Goal: Check status

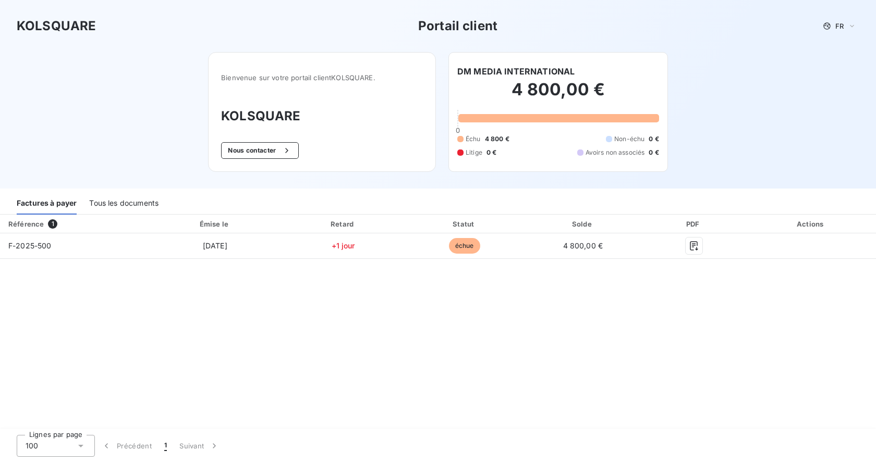
click at [139, 204] on div "Tous les documents" at bounding box center [123, 204] width 69 height 22
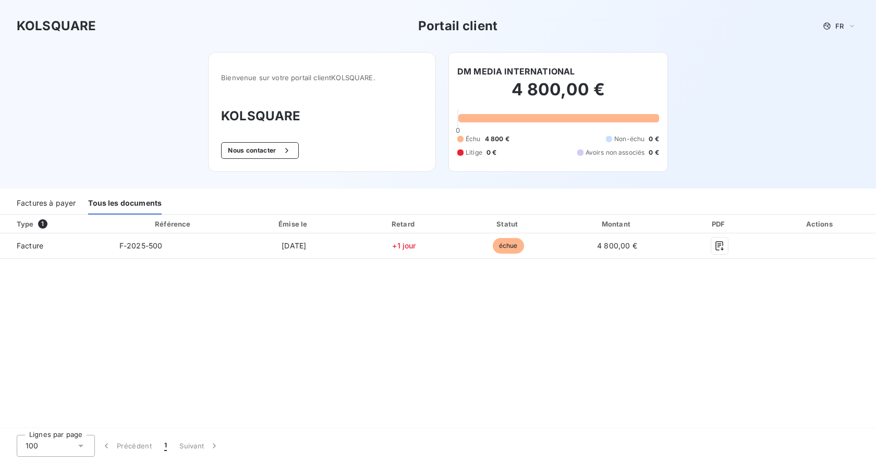
click at [57, 197] on div "Factures à payer" at bounding box center [46, 204] width 59 height 22
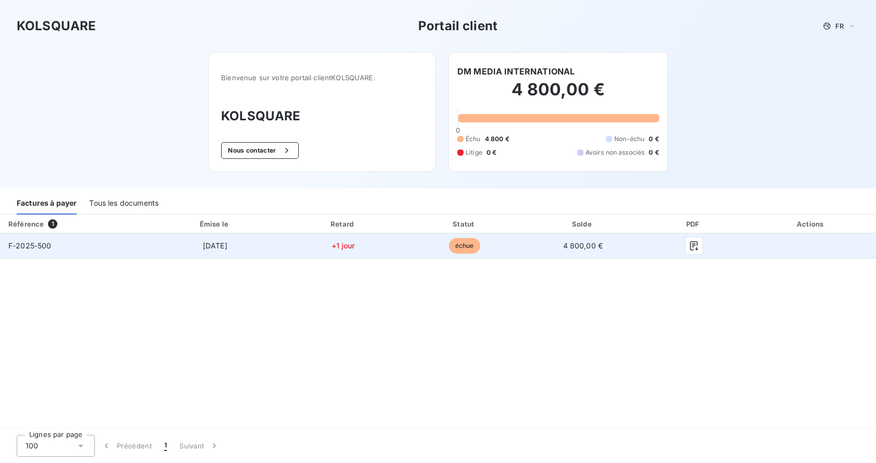
click at [43, 249] on span "F-2025-500" at bounding box center [29, 245] width 43 height 9
click at [690, 247] on icon "button" at bounding box center [694, 245] width 8 height 9
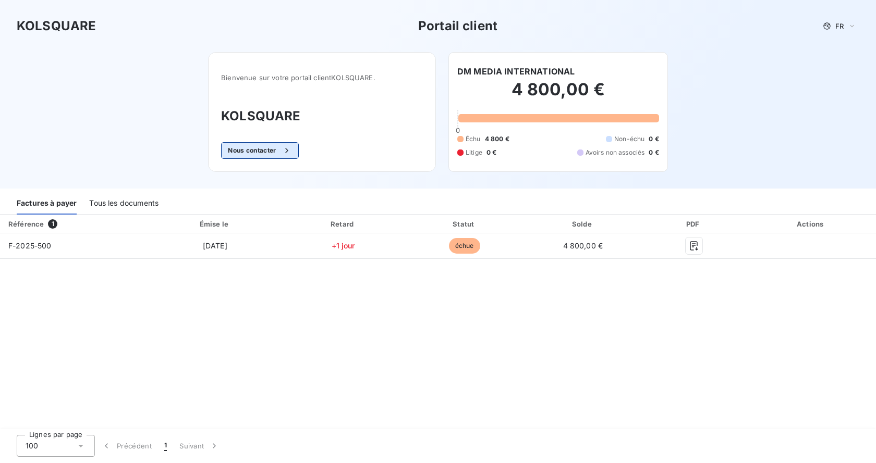
click at [282, 149] on div "button" at bounding box center [284, 150] width 16 height 10
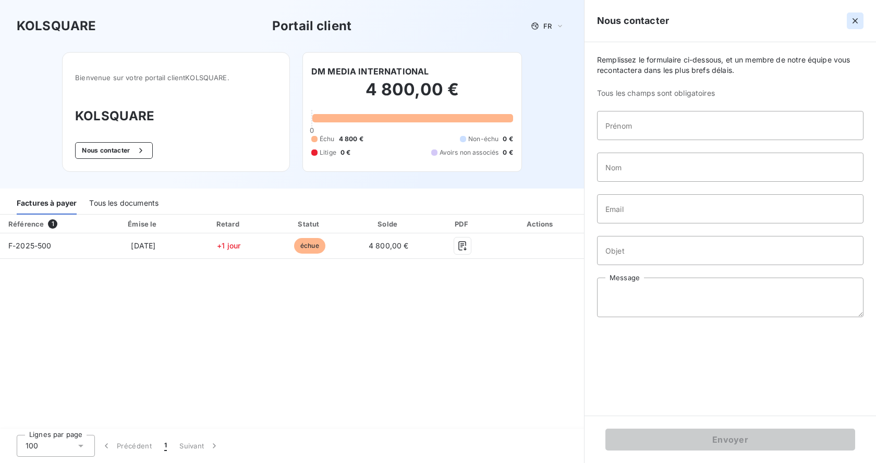
click at [852, 20] on icon "button" at bounding box center [855, 21] width 10 height 10
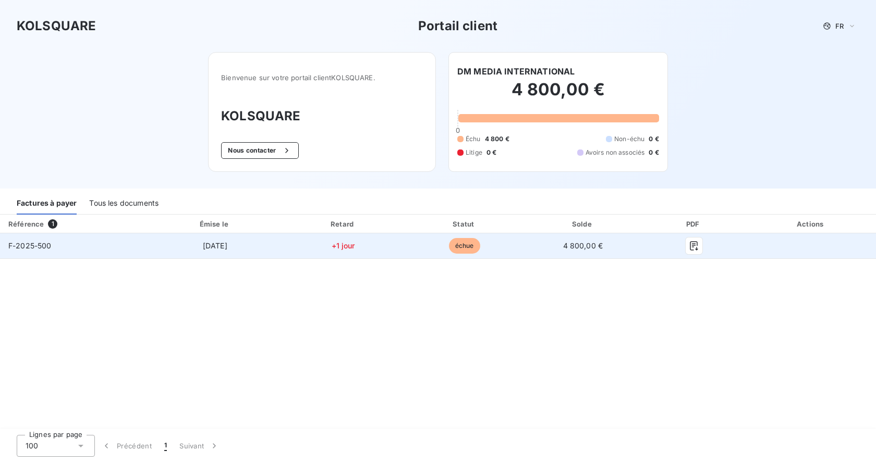
click at [461, 244] on span "échue" at bounding box center [464, 246] width 31 height 16
click at [350, 253] on td "+1 jour" at bounding box center [343, 246] width 123 height 25
click at [346, 248] on span "+1 jour" at bounding box center [343, 245] width 23 height 9
click at [346, 247] on span "+1 jour" at bounding box center [343, 245] width 23 height 9
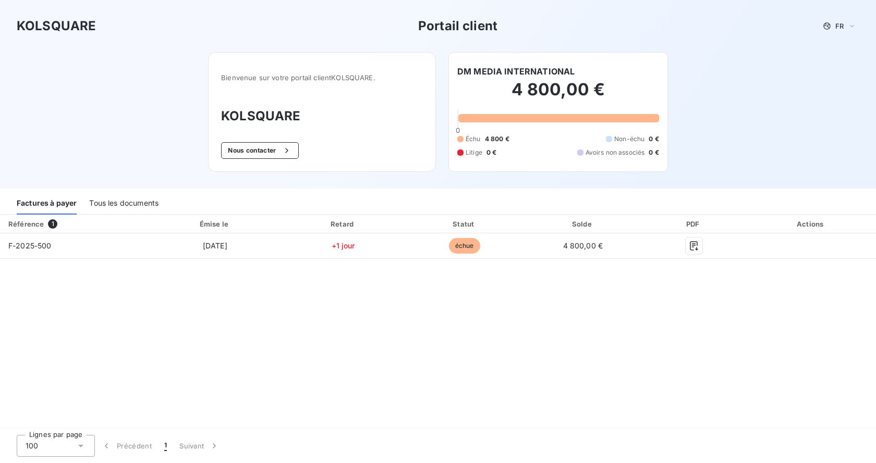
drag, startPoint x: 257, startPoint y: 21, endPoint x: 209, endPoint y: 3, distance: 51.8
click at [256, 21] on div "KOLSQUARE Portail client FR" at bounding box center [438, 26] width 842 height 19
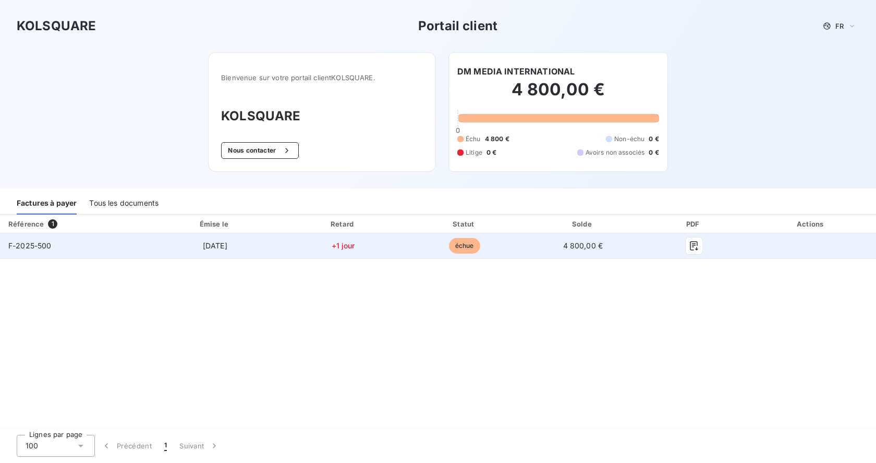
click at [462, 243] on span "échue" at bounding box center [464, 246] width 31 height 16
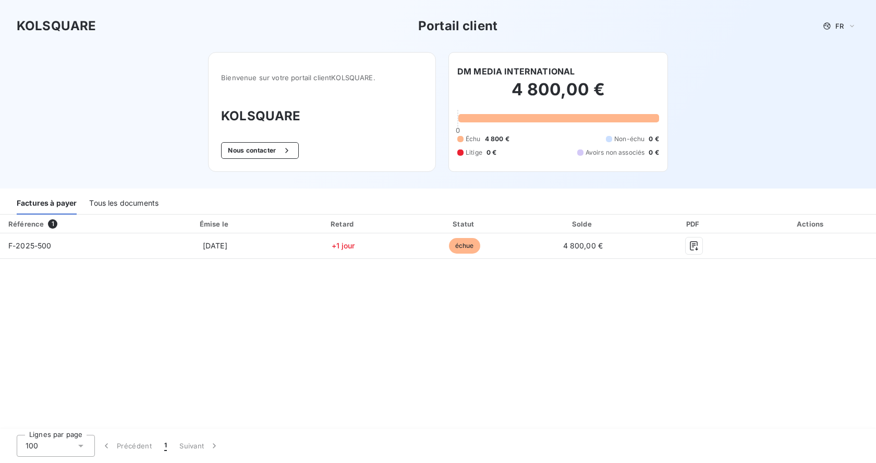
click at [572, 31] on div "KOLSQUARE Portail client FR" at bounding box center [438, 26] width 842 height 19
